Goal: Task Accomplishment & Management: Complete application form

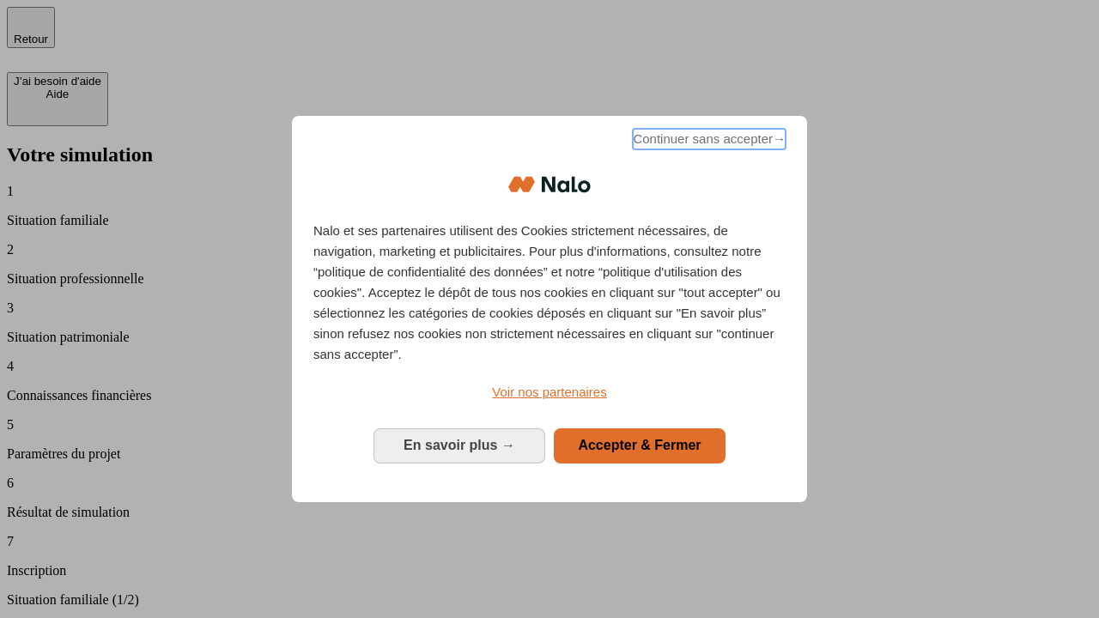
click at [707, 142] on span "Continuer sans accepter →" at bounding box center [709, 139] width 153 height 21
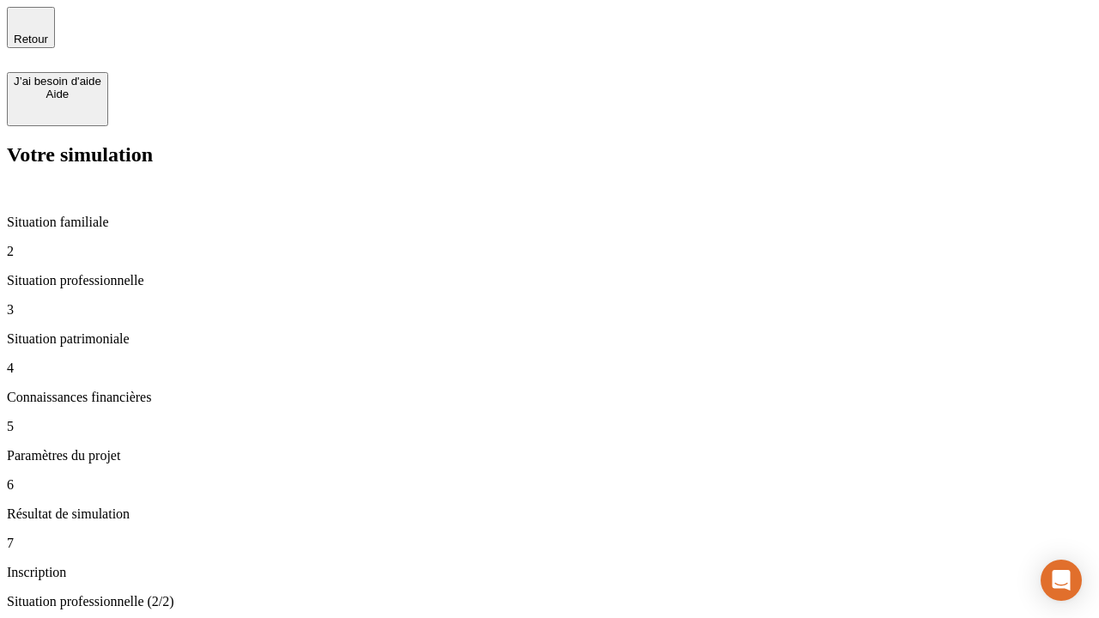
type input "30 000"
type input "1 000"
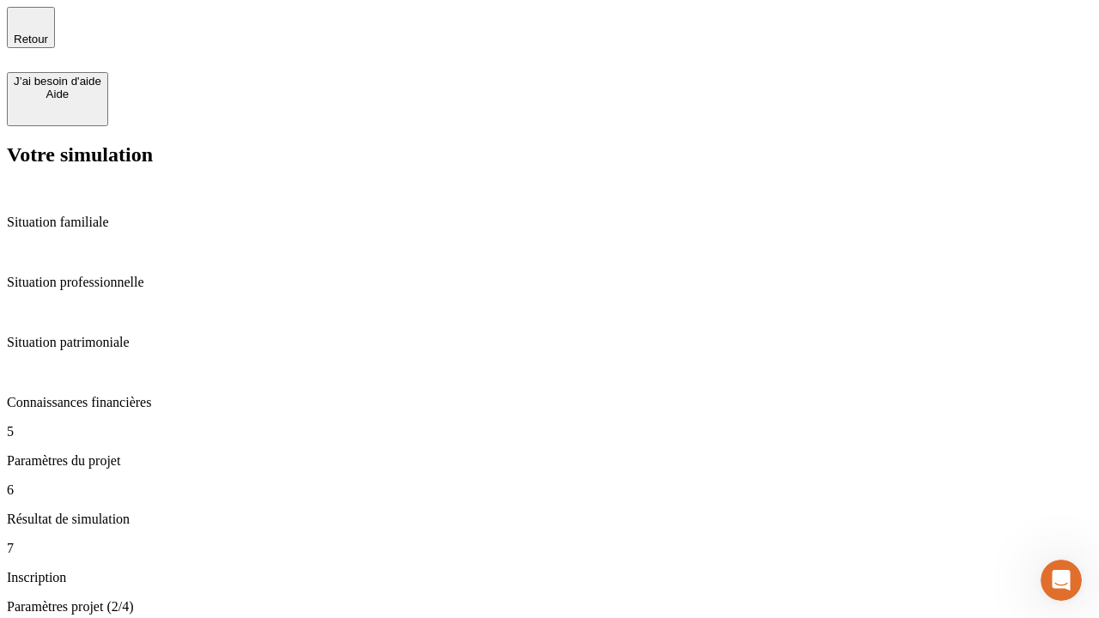
type input "65"
type input "5 000"
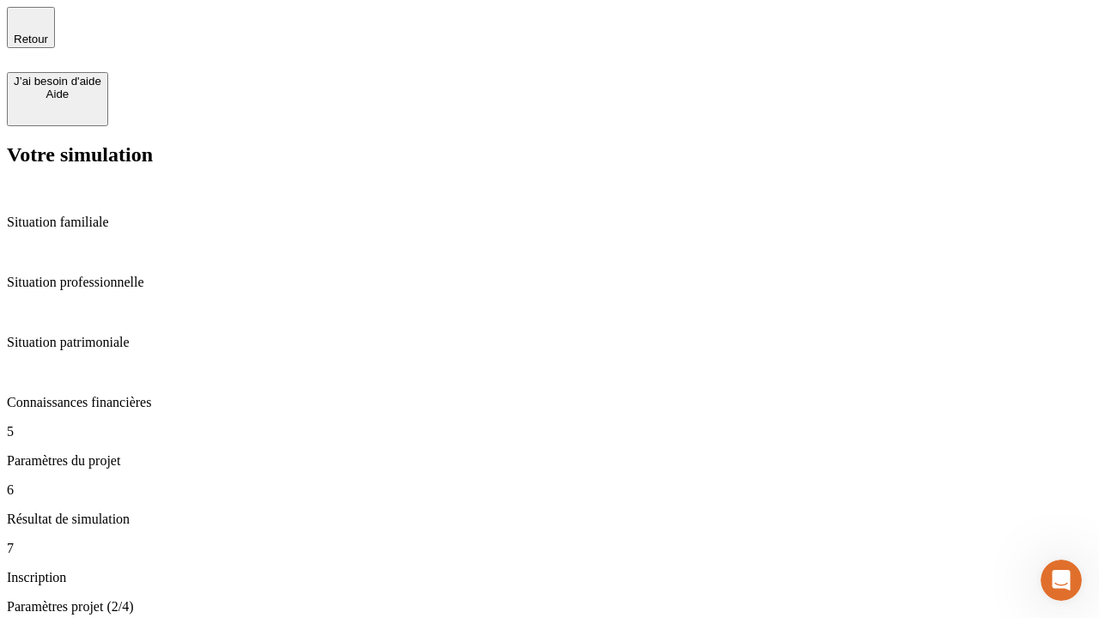
type input "640"
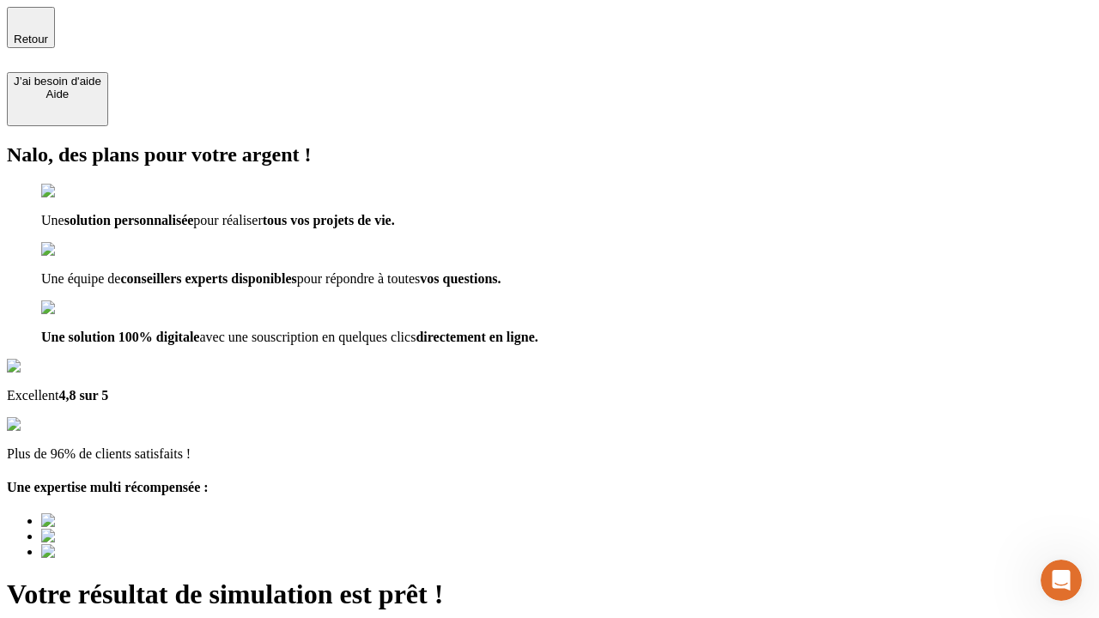
type input "[EMAIL_ADDRESS][DOMAIN_NAME]"
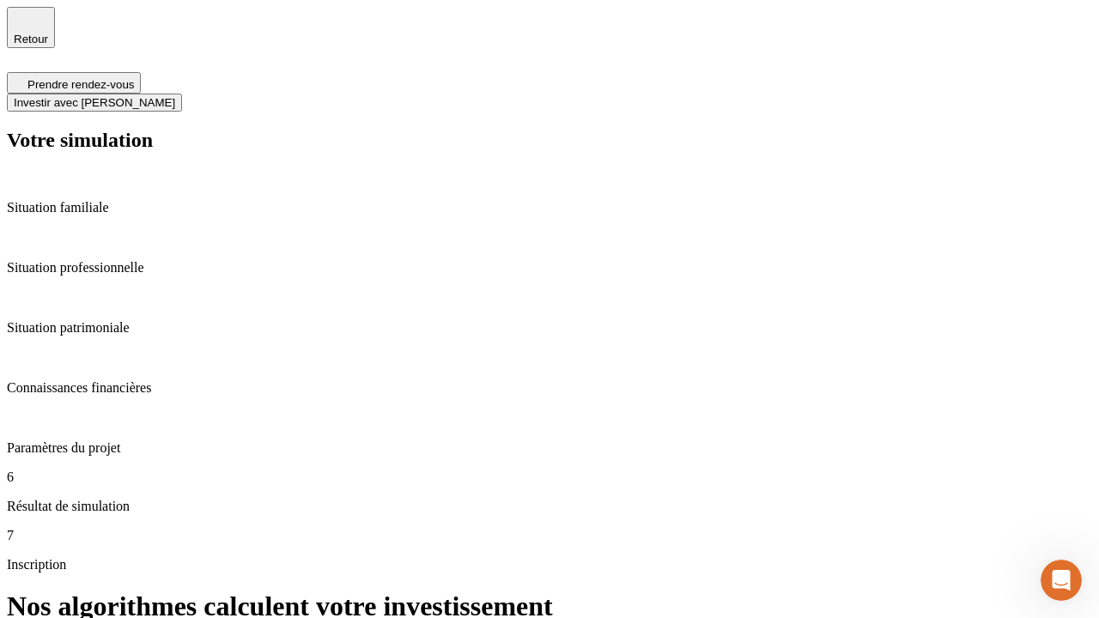
scroll to position [7, 0]
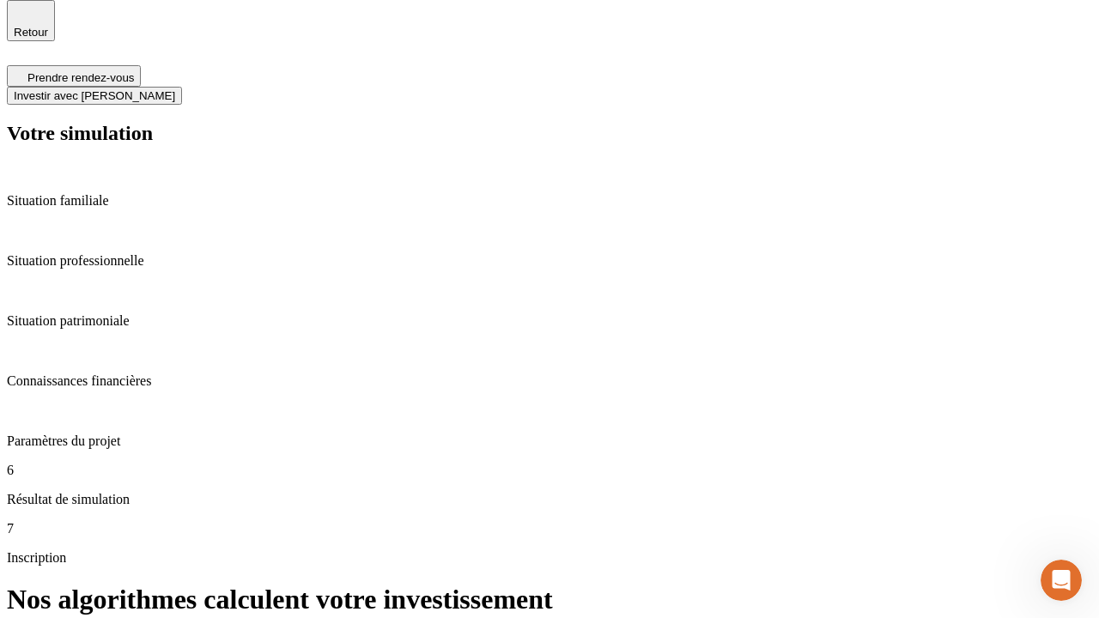
click at [175, 89] on span "Investir avec [PERSON_NAME]" at bounding box center [94, 95] width 161 height 13
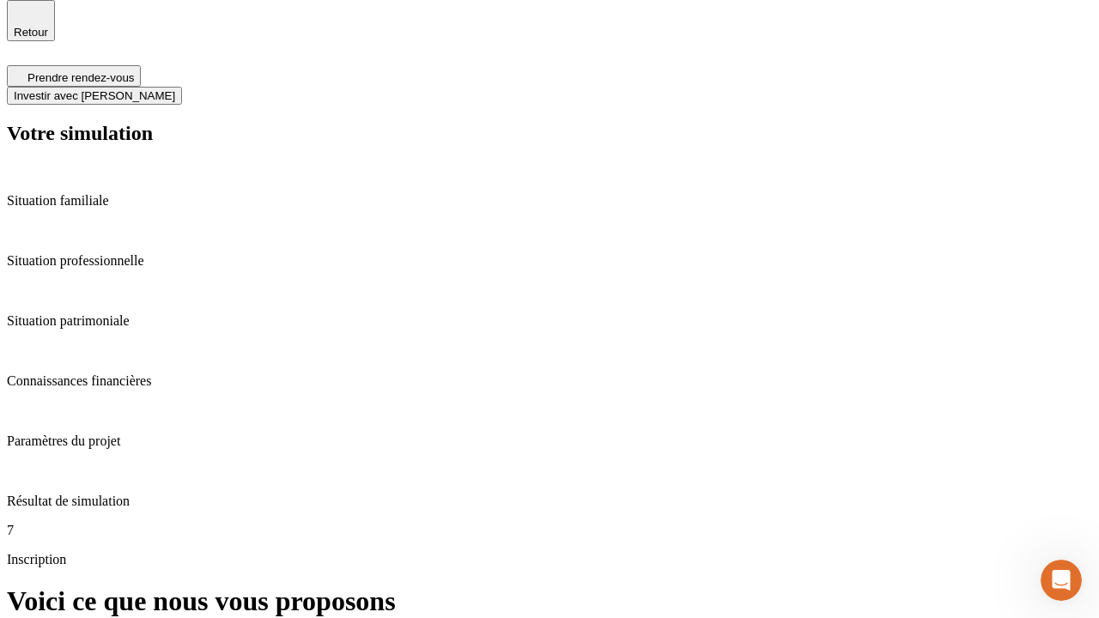
scroll to position [0, 0]
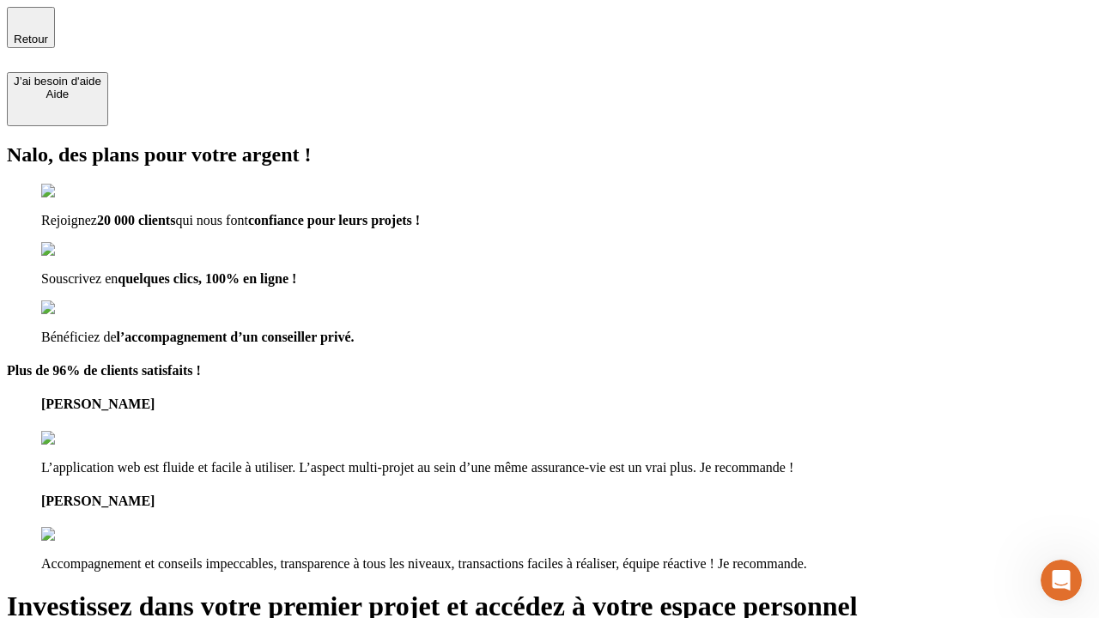
type input "[PERSON_NAME][EMAIL_ADDRESS][DOMAIN_NAME]"
